Goal: Information Seeking & Learning: Find specific page/section

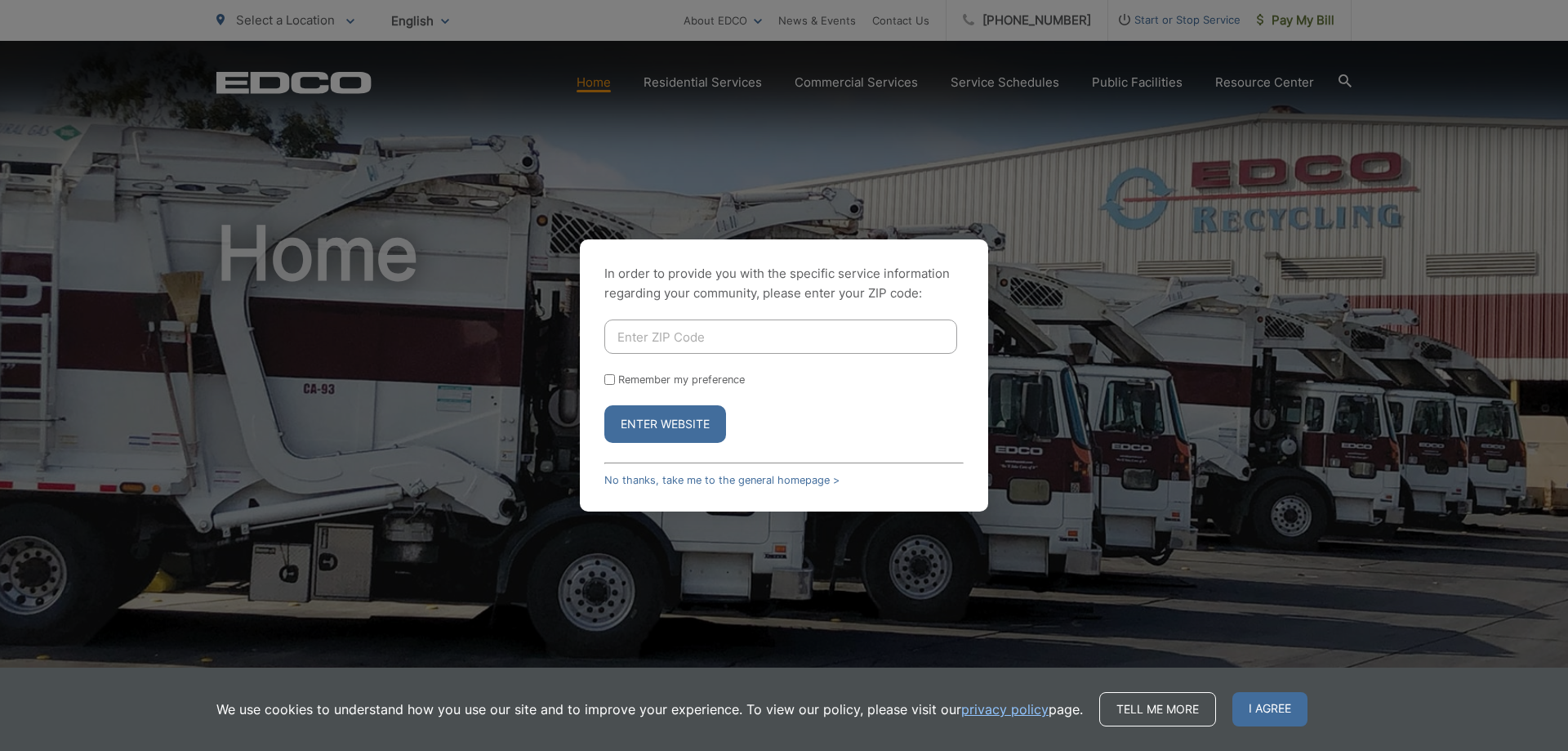
click at [657, 338] on input "Enter ZIP Code" at bounding box center [781, 337] width 353 height 34
type input "92064"
click at [660, 425] on button "Enter Website" at bounding box center [665, 424] width 122 height 38
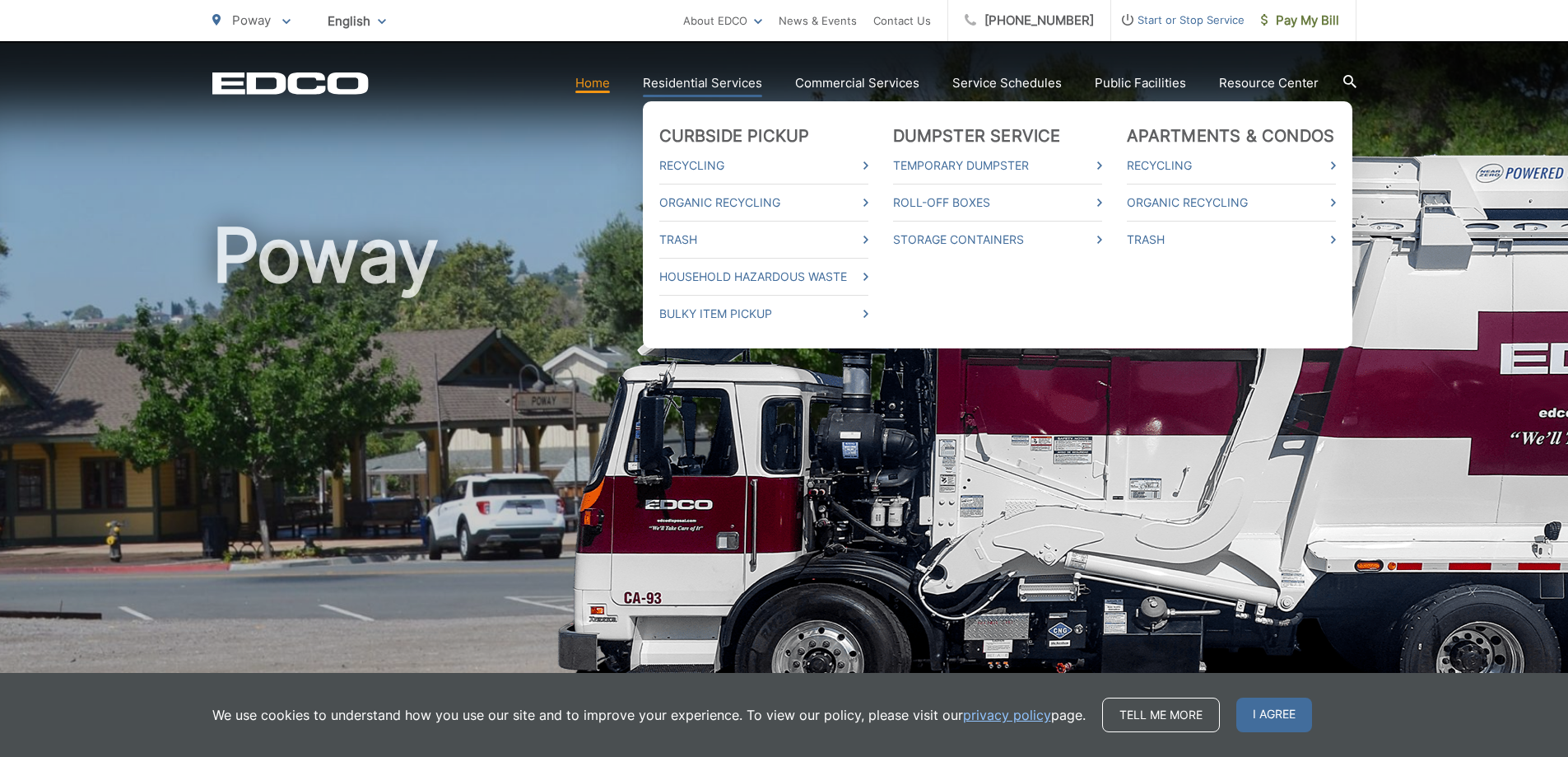
click at [705, 82] on link "Residential Services" at bounding box center [703, 83] width 120 height 20
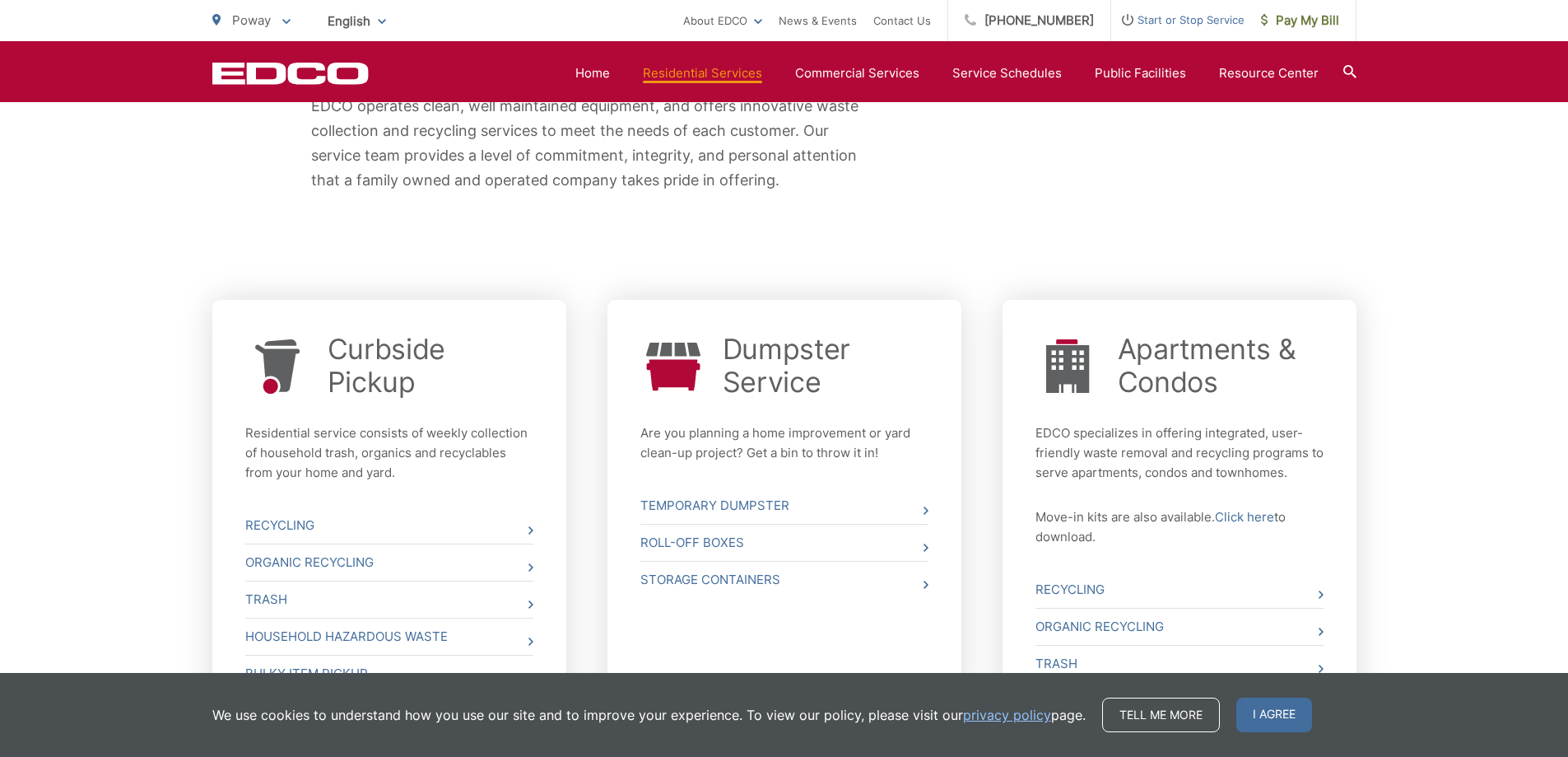
scroll to position [125, 0]
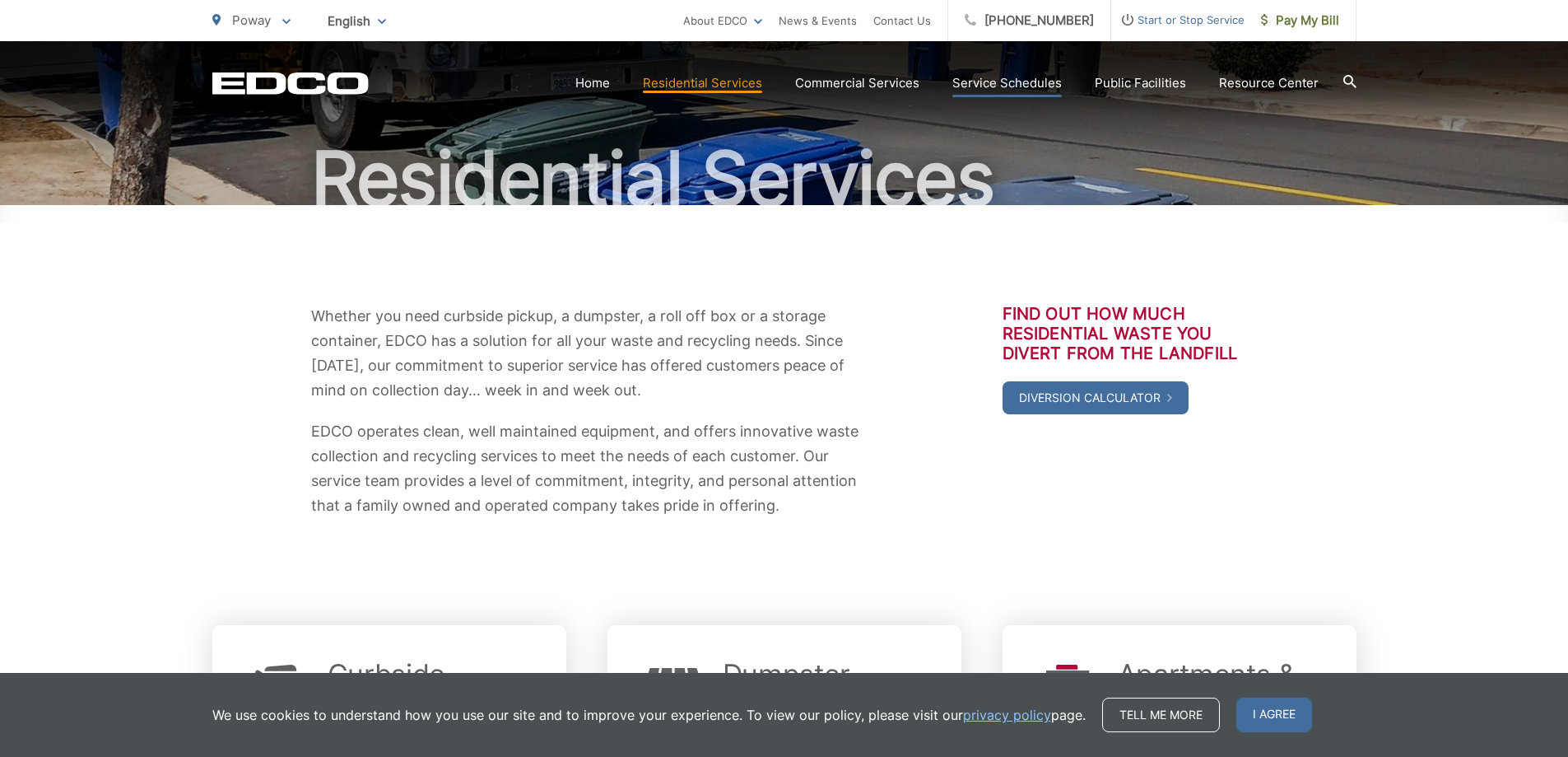
click at [1028, 77] on link "Service Schedules" at bounding box center [1007, 83] width 109 height 20
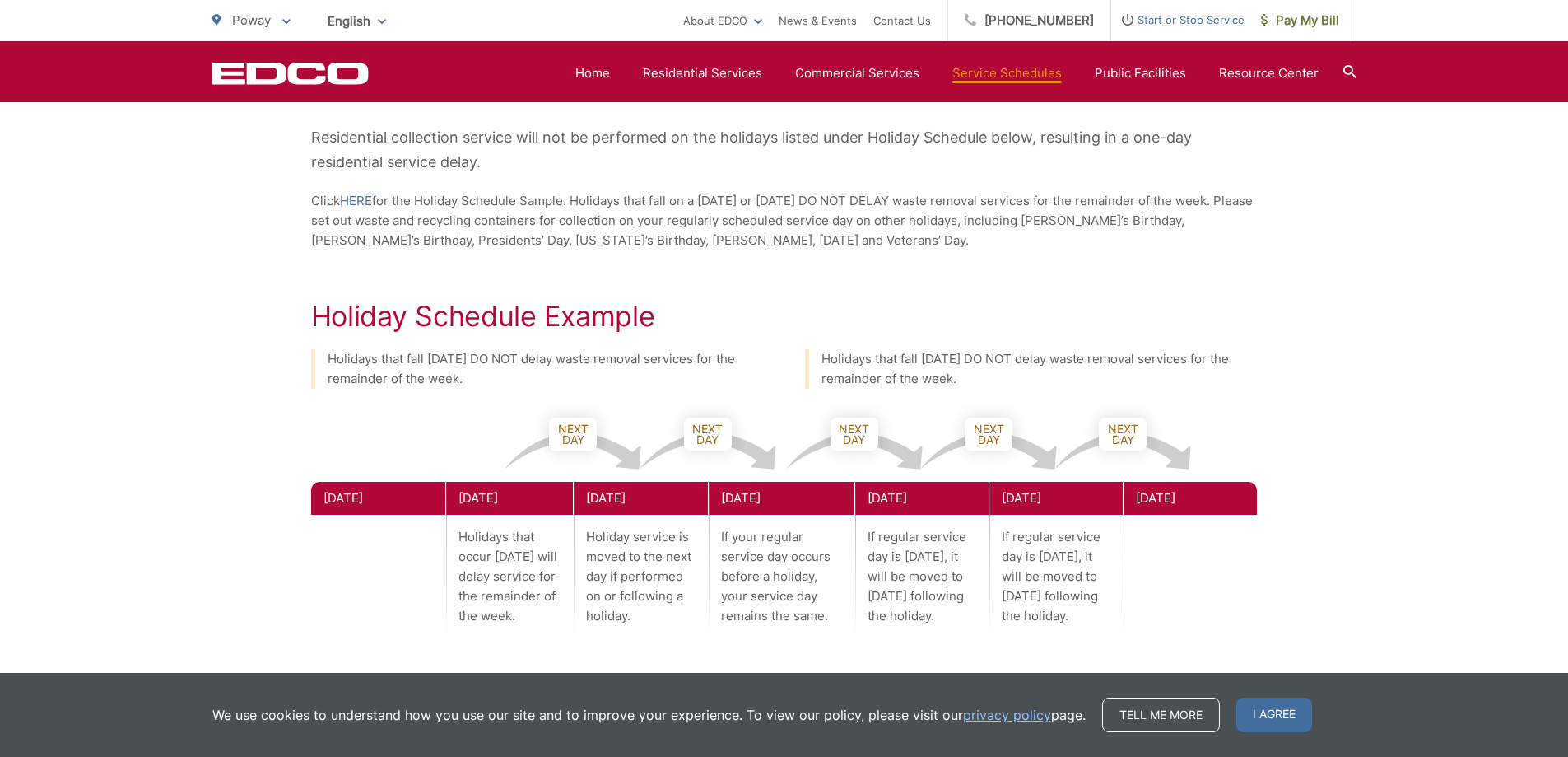
scroll to position [133, 0]
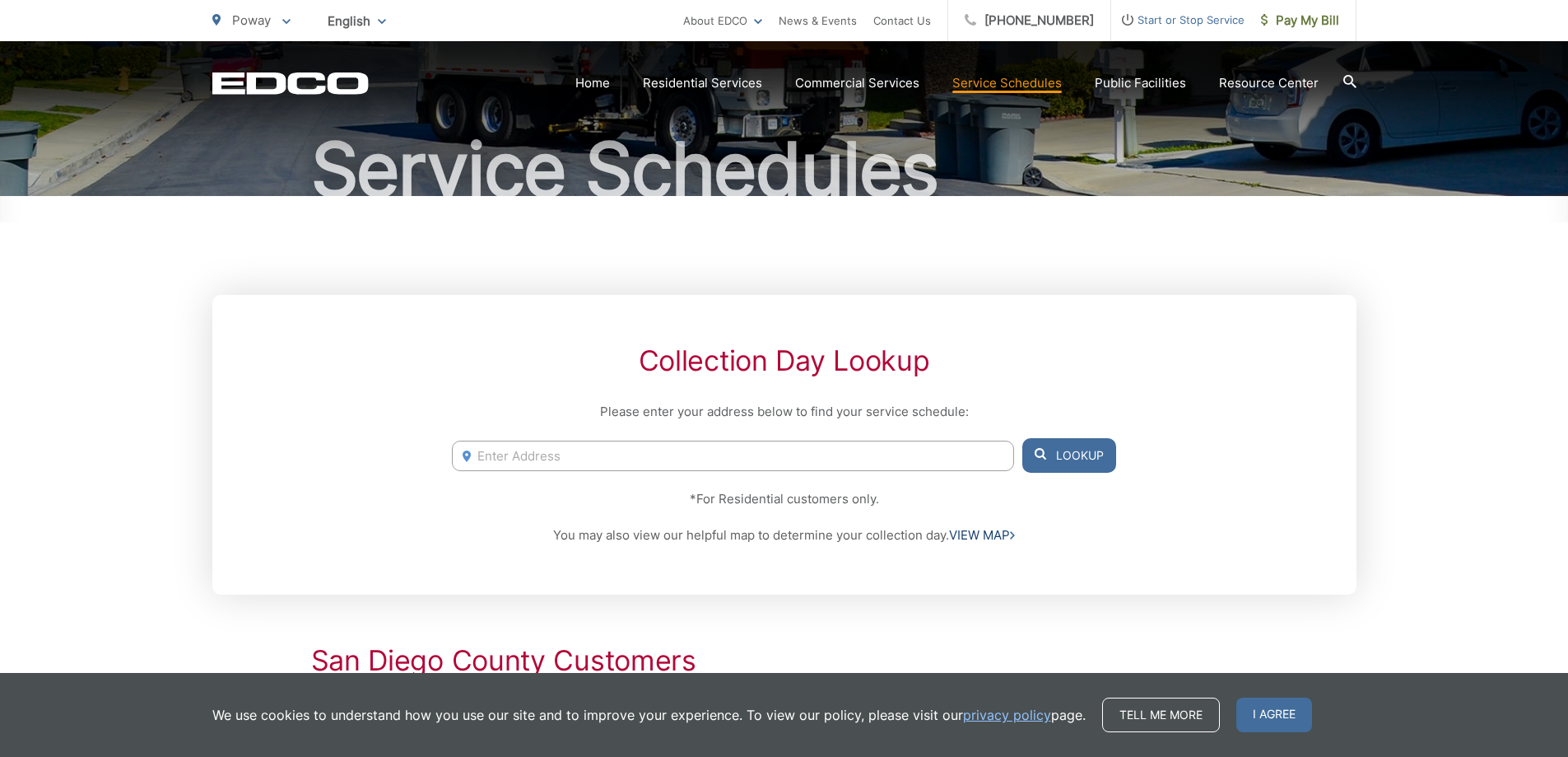
click at [978, 535] on link "VIEW MAP" at bounding box center [981, 534] width 66 height 20
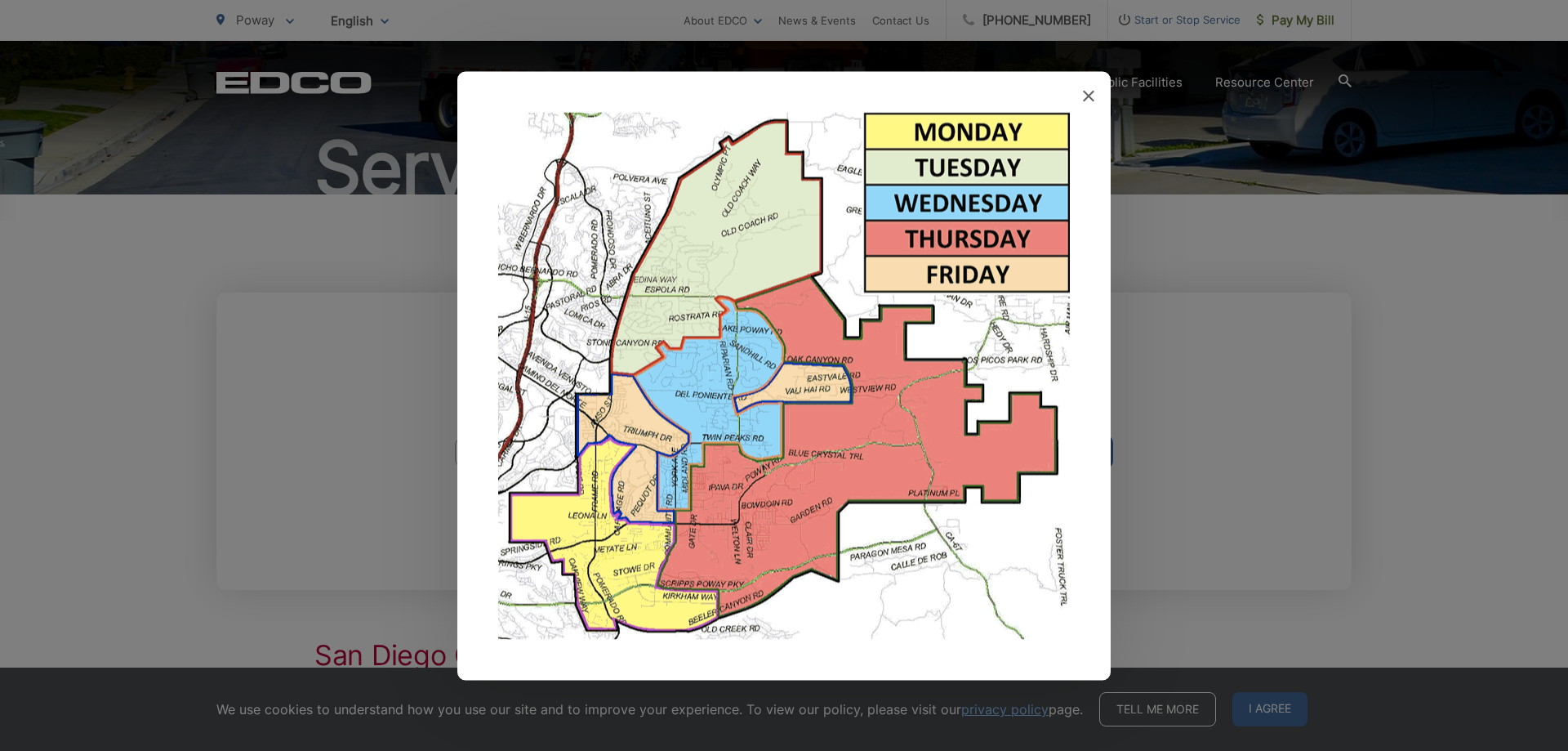
click at [1085, 97] on icon at bounding box center [1089, 95] width 11 height 11
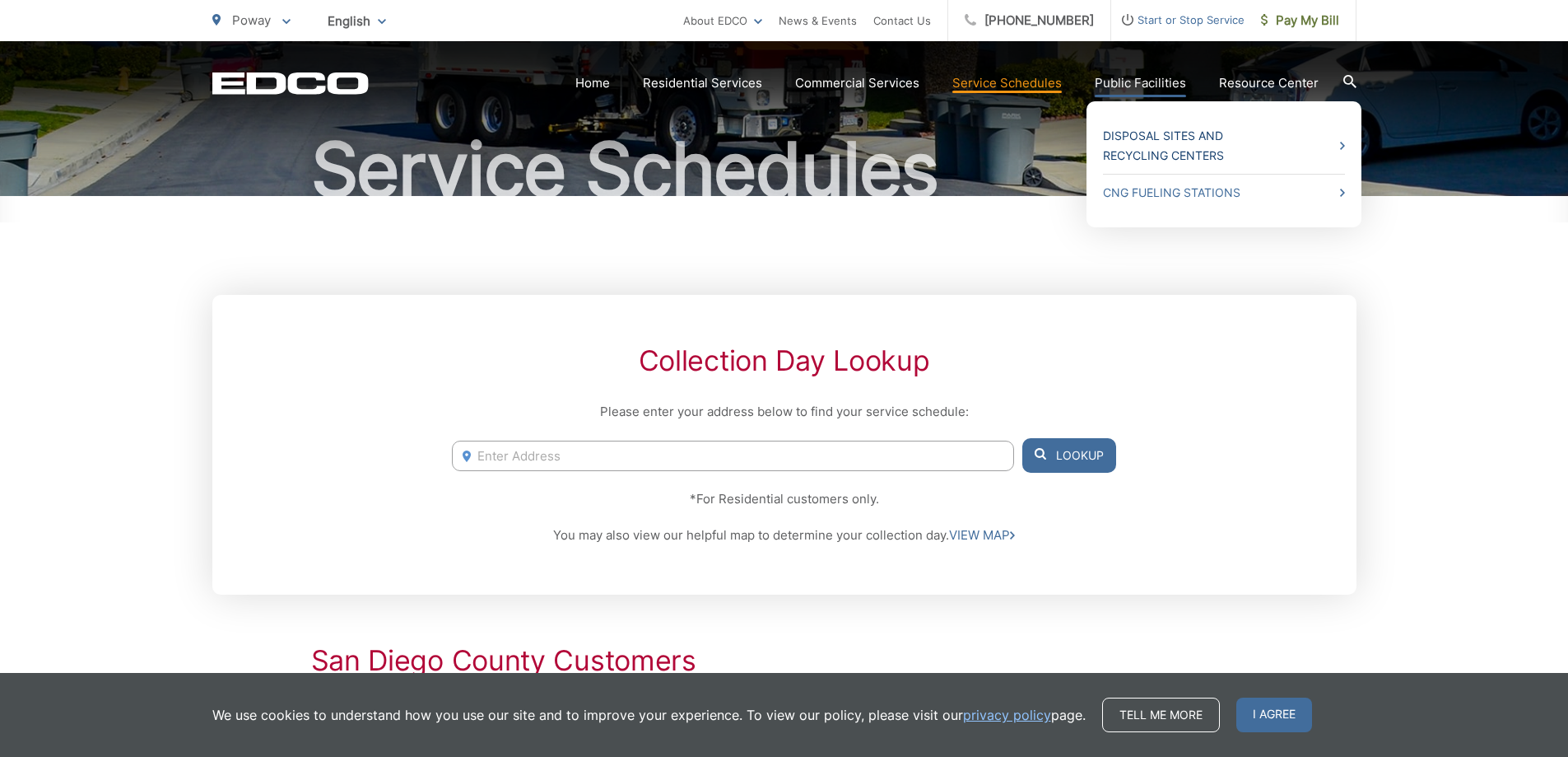
click at [1141, 144] on link "Disposal Sites and Recycling Centers" at bounding box center [1224, 146] width 242 height 40
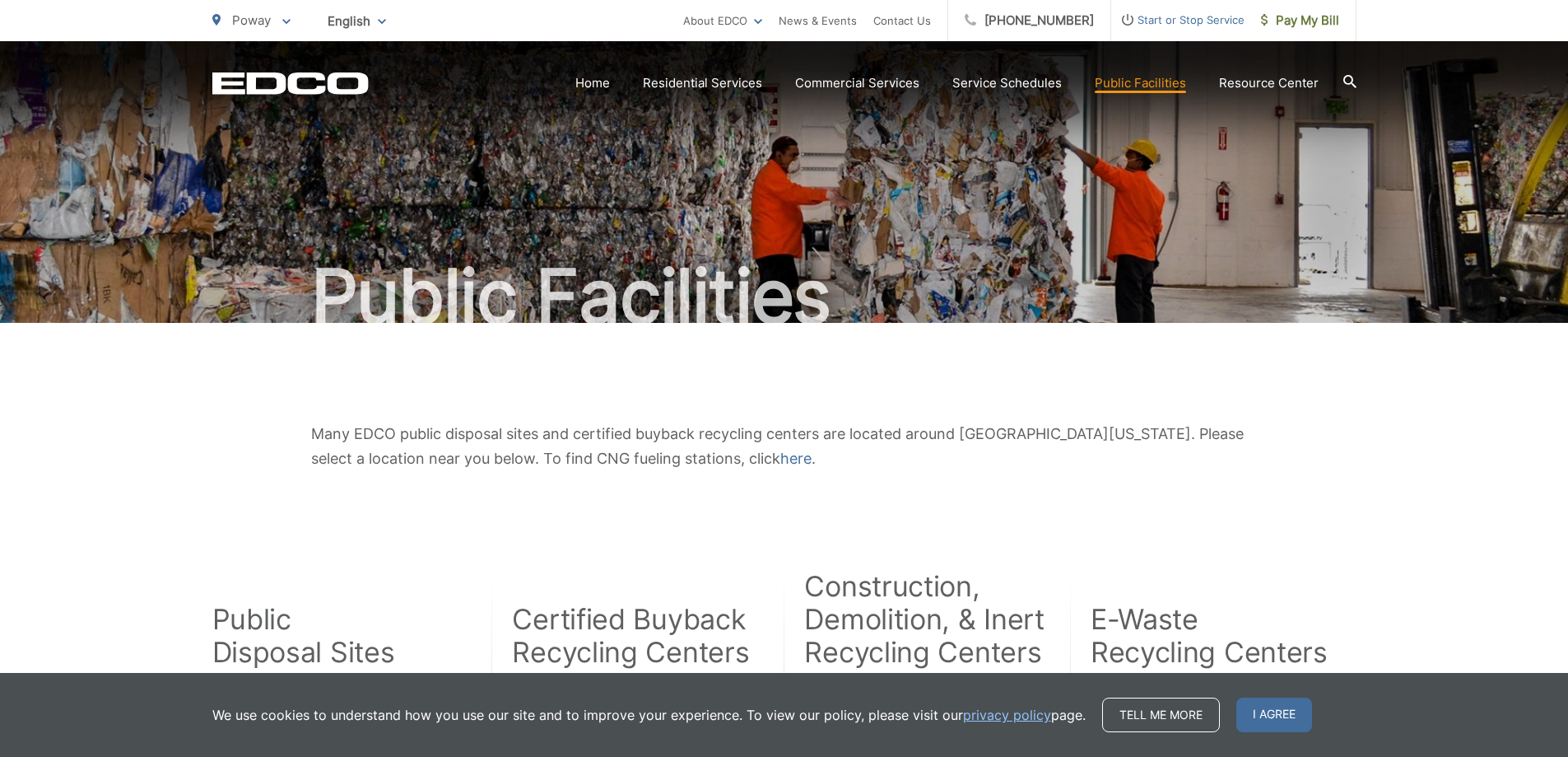
scroll to position [412, 0]
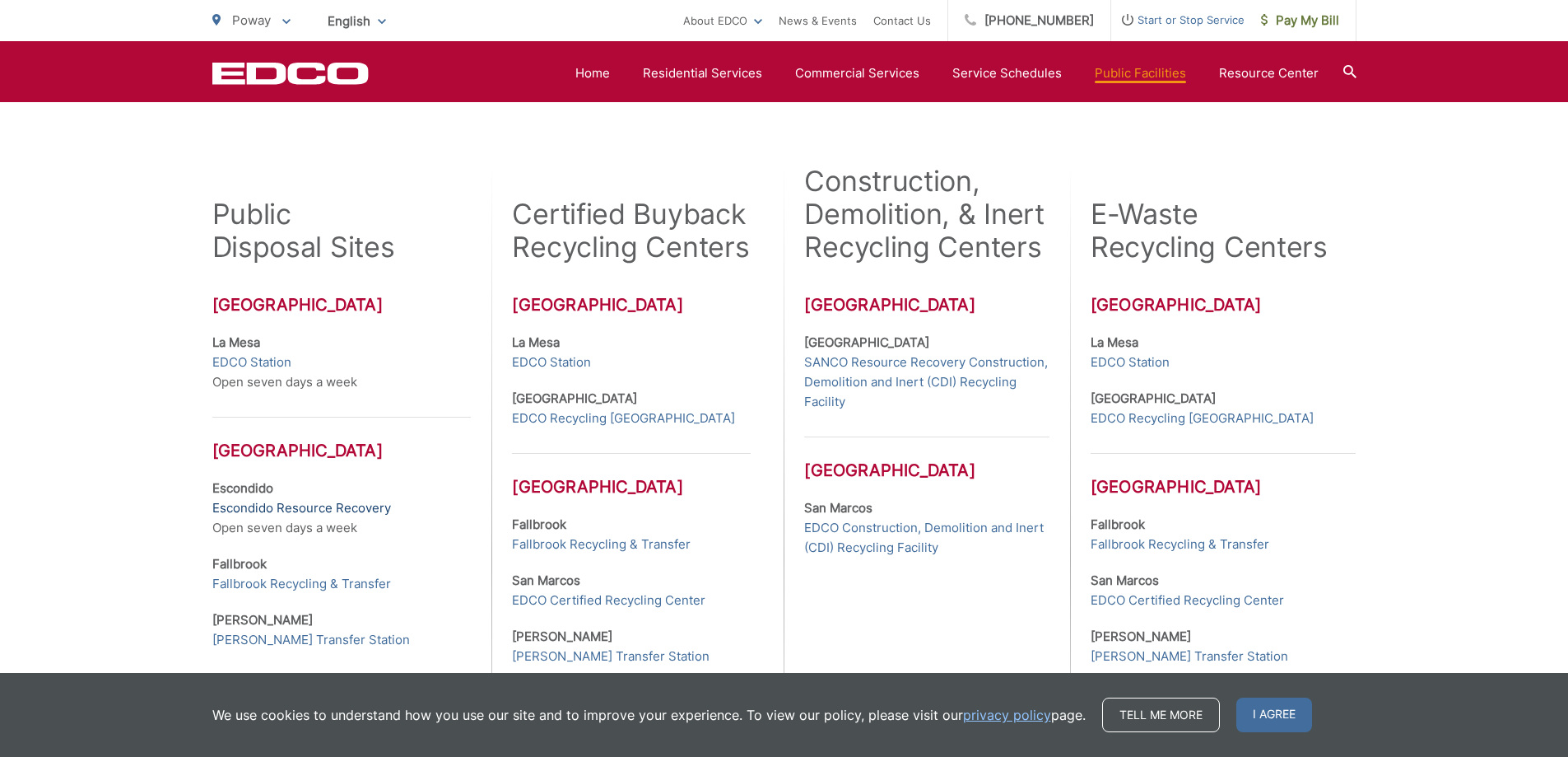
click at [339, 506] on link "Escondido Resource Recovery" at bounding box center [301, 508] width 179 height 20
